Goal: Task Accomplishment & Management: Use online tool/utility

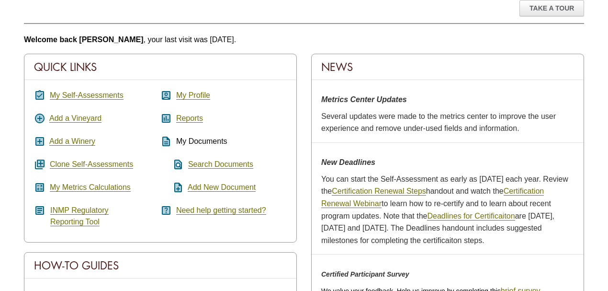
scroll to position [127, 0]
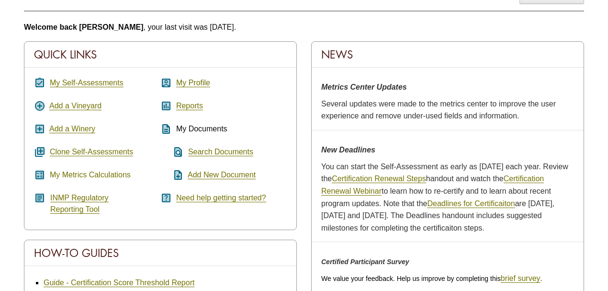
click at [95, 171] on link "My Metrics Calculations" at bounding box center [90, 175] width 81 height 9
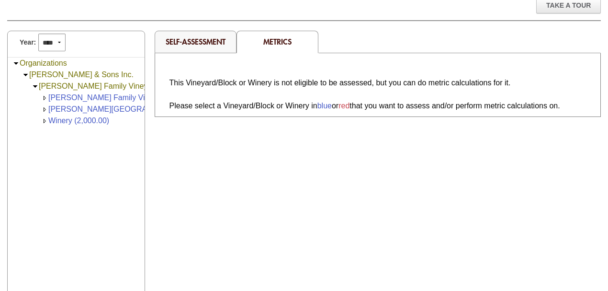
scroll to position [127, 0]
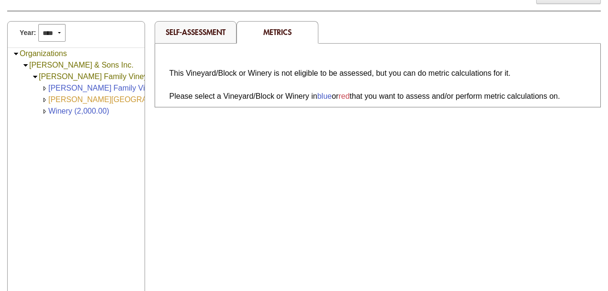
click at [88, 97] on link "Nelson Ranch (168.00)" at bounding box center [134, 99] width 173 height 8
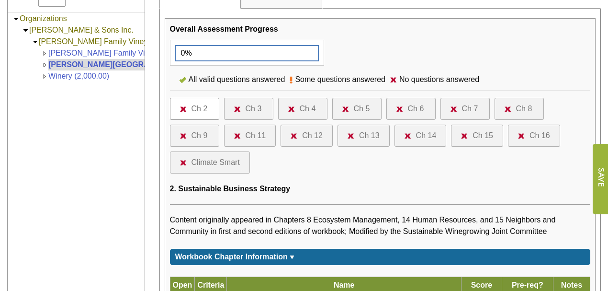
scroll to position [160, 0]
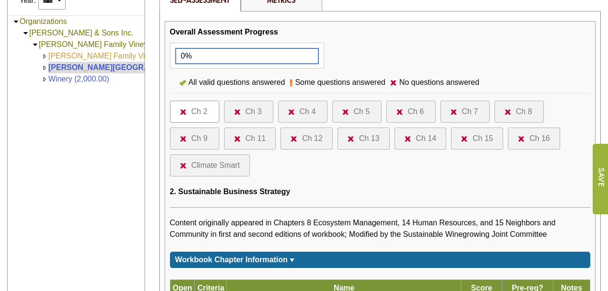
click at [96, 54] on link "[PERSON_NAME] Family Vineyards (1,500.00)" at bounding box center [128, 56] width 161 height 8
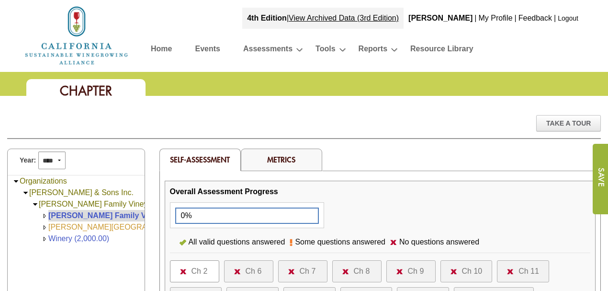
click at [80, 224] on link "[PERSON_NAME][GEOGRAPHIC_DATA] (168.00)" at bounding box center [134, 227] width 173 height 8
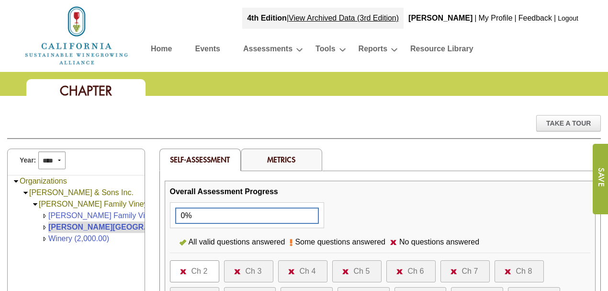
click at [62, 225] on link "[PERSON_NAME][GEOGRAPHIC_DATA] (168.00)" at bounding box center [136, 227] width 177 height 8
click at [277, 159] on link "Metrics" at bounding box center [281, 159] width 28 height 10
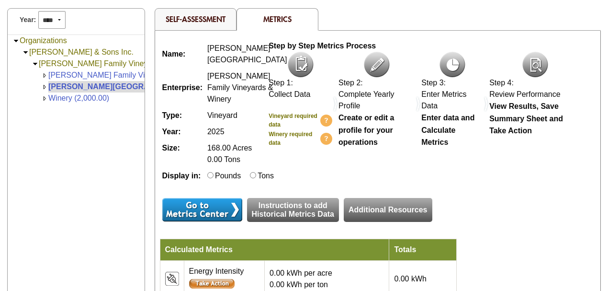
scroll to position [127, 0]
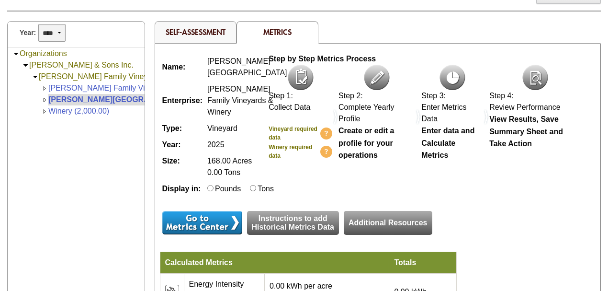
click at [58, 30] on select "**** **** **** **** **** **** **** **** **** **** **** **** **** **** **** ****…" at bounding box center [51, 33] width 27 height 18
select select "****"
click at [38, 24] on select "**** **** **** **** **** **** **** **** **** **** **** **** **** **** **** ****…" at bounding box center [51, 33] width 27 height 18
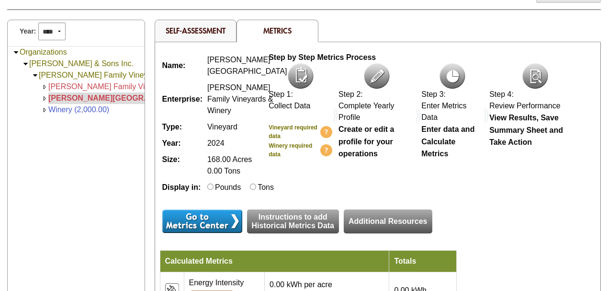
scroll to position [127, 0]
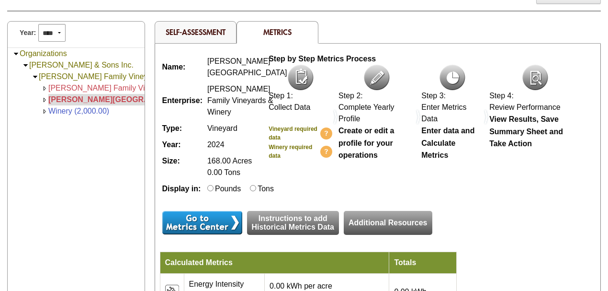
click at [223, 169] on span "168.00 Acres 0.00 Tons" at bounding box center [229, 167] width 45 height 20
click at [296, 235] on link "Instructions to add Historical Metrics Data" at bounding box center [293, 223] width 92 height 24
click at [364, 235] on link "Additional Resources" at bounding box center [388, 223] width 88 height 24
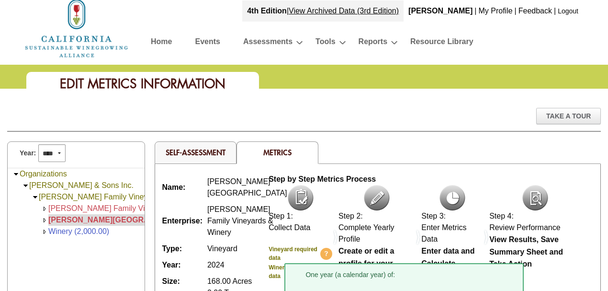
scroll to position [0, 0]
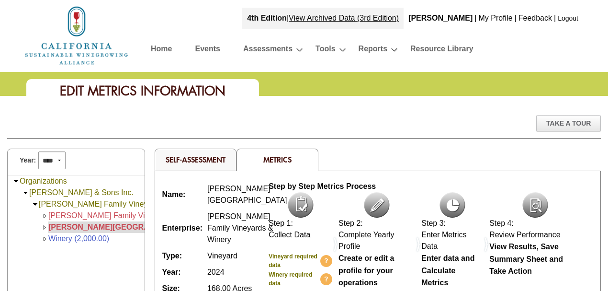
click at [85, 226] on span "[PERSON_NAME][GEOGRAPHIC_DATA] (168.00)" at bounding box center [136, 227] width 177 height 8
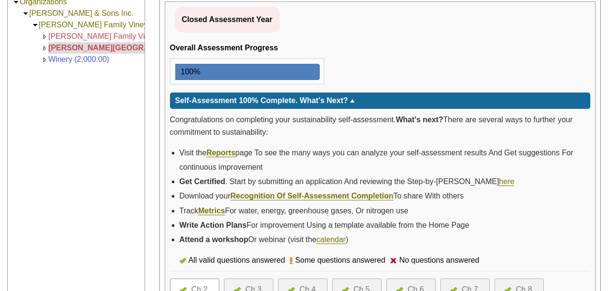
scroll to position [192, 0]
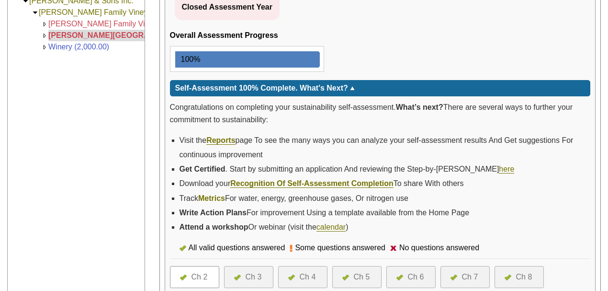
click at [214, 195] on link "Metrics" at bounding box center [211, 198] width 27 height 9
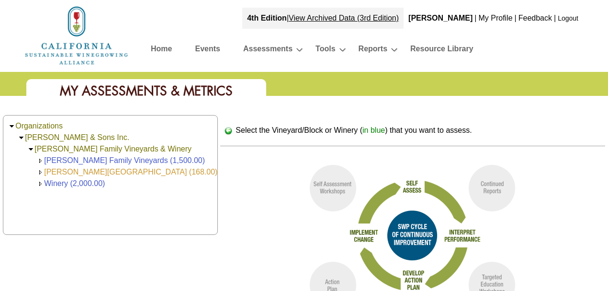
click at [84, 170] on link "[PERSON_NAME][GEOGRAPHIC_DATA] (168.00)" at bounding box center [130, 172] width 173 height 8
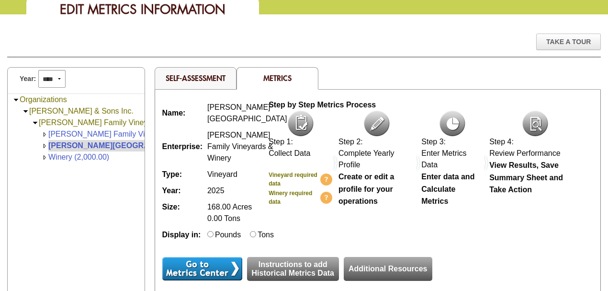
scroll to position [96, 0]
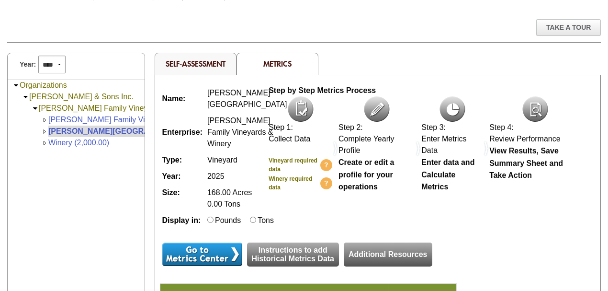
click at [300, 106] on img at bounding box center [301, 108] width 26 height 25
click at [374, 108] on img at bounding box center [377, 108] width 26 height 25
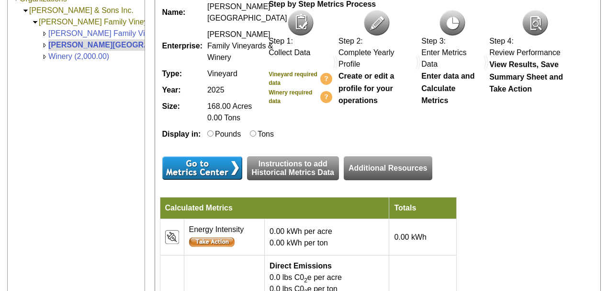
scroll to position [192, 0]
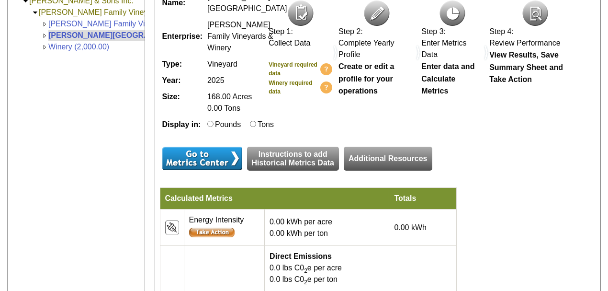
click at [193, 170] on input "image" at bounding box center [202, 158] width 80 height 23
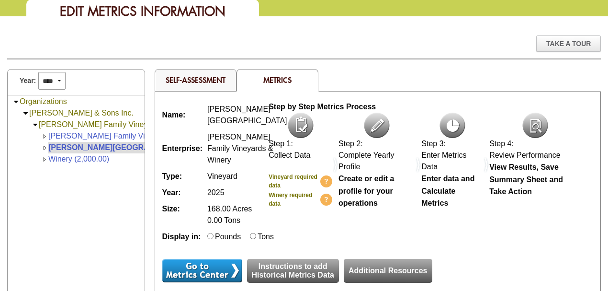
scroll to position [64, 0]
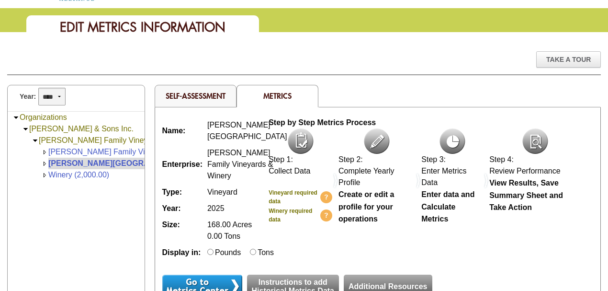
click at [58, 95] on select "**** **** **** **** **** **** **** **** **** **** **** **** **** **** **** ****…" at bounding box center [51, 97] width 27 height 18
select select "****"
click at [38, 88] on select "**** **** **** **** **** **** **** **** **** **** **** **** **** **** **** ****…" at bounding box center [51, 97] width 27 height 18
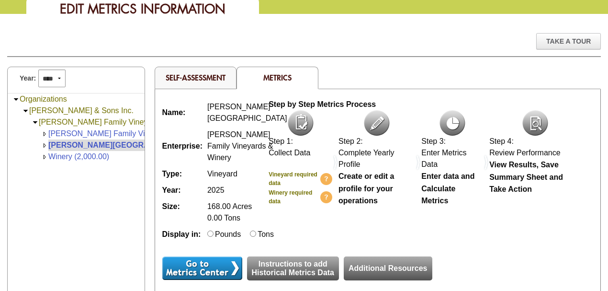
scroll to position [114, 0]
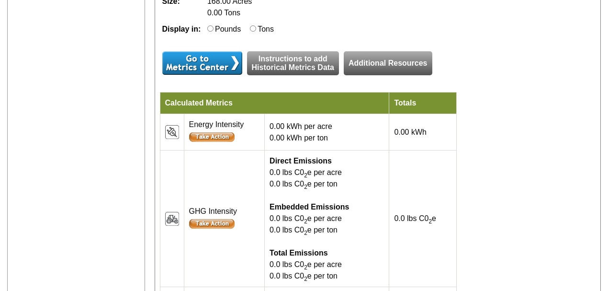
scroll to position [287, 0]
click at [201, 74] on input "image" at bounding box center [202, 62] width 80 height 23
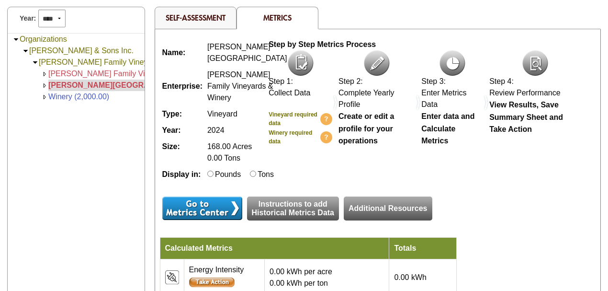
scroll to position [127, 0]
